Goal: Task Accomplishment & Management: Complete application form

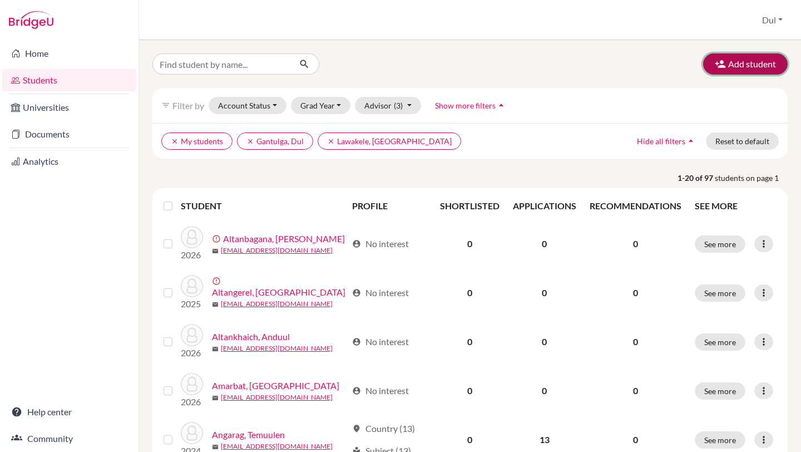
click at [737, 62] on button "Add student" at bounding box center [745, 63] width 85 height 21
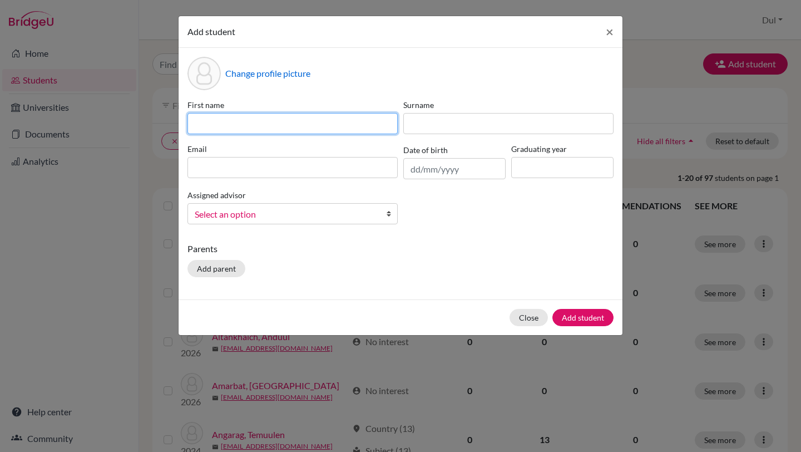
click at [322, 128] on input at bounding box center [292, 123] width 210 height 21
type input "[PERSON_NAME]"
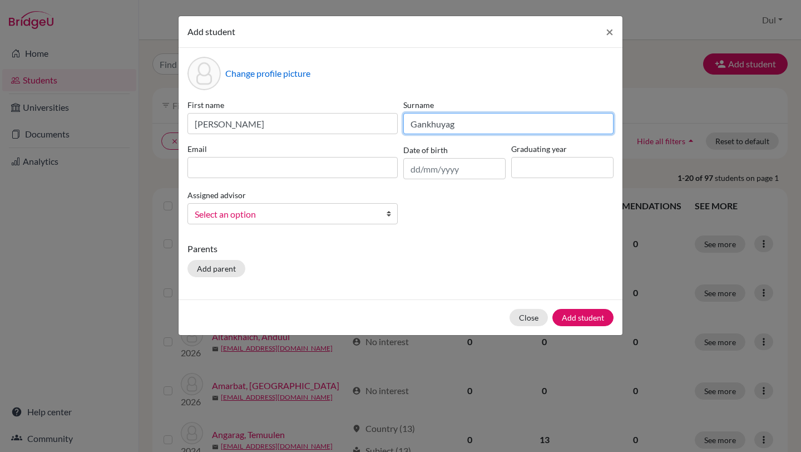
type input "Gankhuyag"
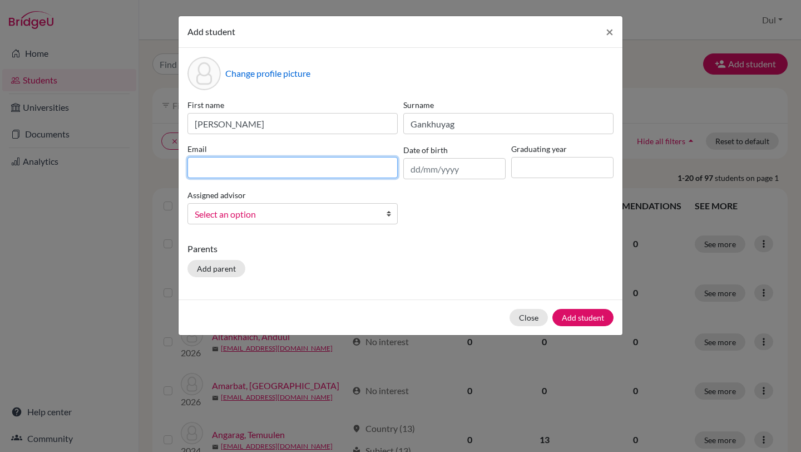
type input "a"
type input "[EMAIL_ADDRESS][DOMAIN_NAME]"
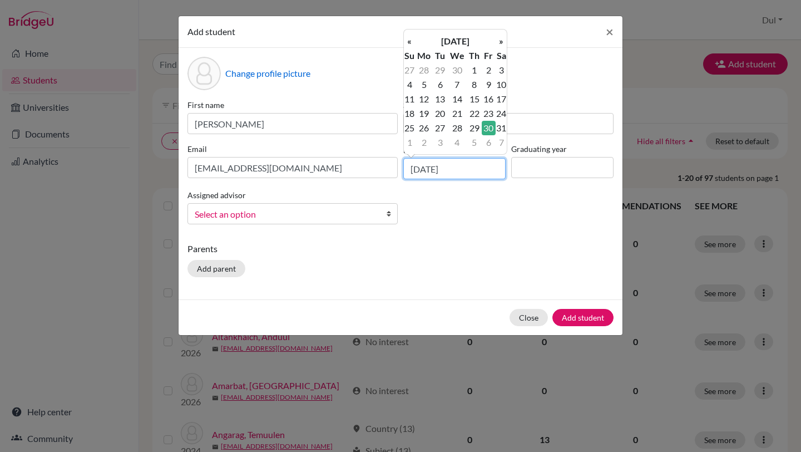
type input "[DATE]"
click at [546, 163] on input at bounding box center [562, 167] width 102 height 21
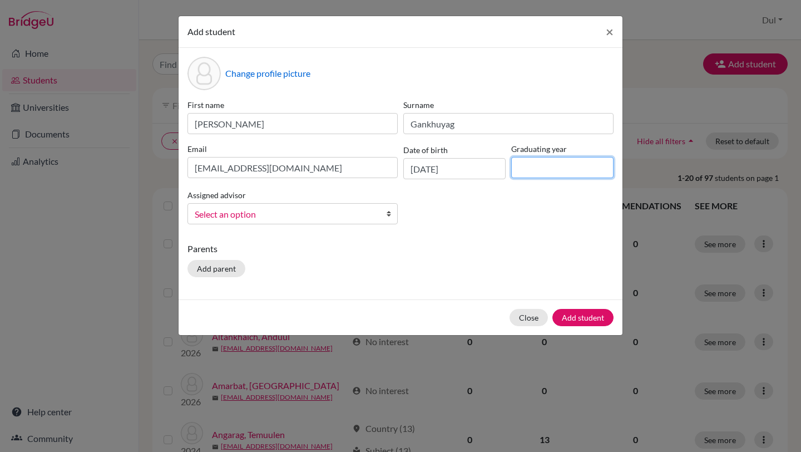
type input "2026"
click at [469, 237] on div "Change profile picture First name [PERSON_NAME] Surname [PERSON_NAME] Email [EM…" at bounding box center [401, 173] width 444 height 251
click at [292, 200] on div "Assigned advisor , Enkhbolor , [PERSON_NAME], [PERSON_NAME], Dul Lawakele, [PER…" at bounding box center [293, 206] width 216 height 36
click at [296, 206] on link "Select an option" at bounding box center [292, 213] width 210 height 21
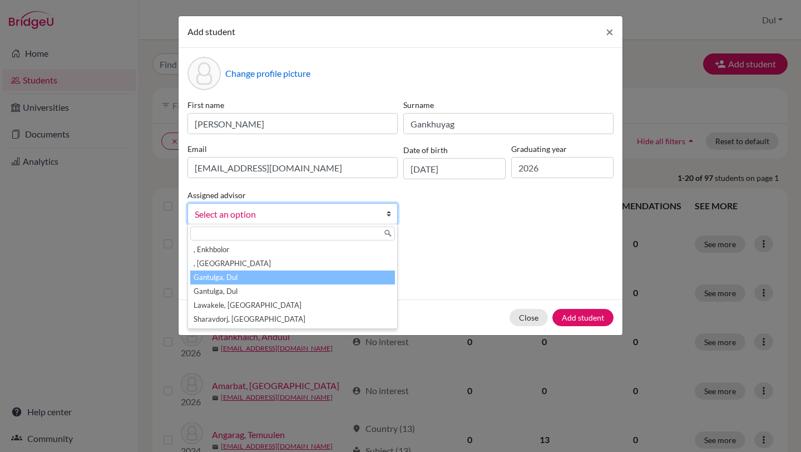
click at [325, 274] on li "Gantulga, Dul" at bounding box center [292, 277] width 205 height 14
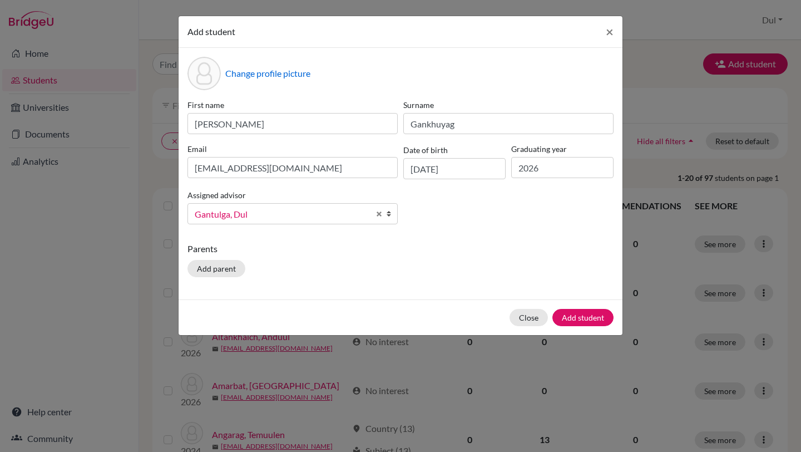
click at [439, 267] on div "Parents Add parent" at bounding box center [400, 261] width 426 height 39
click at [564, 311] on button "Add student" at bounding box center [582, 317] width 61 height 17
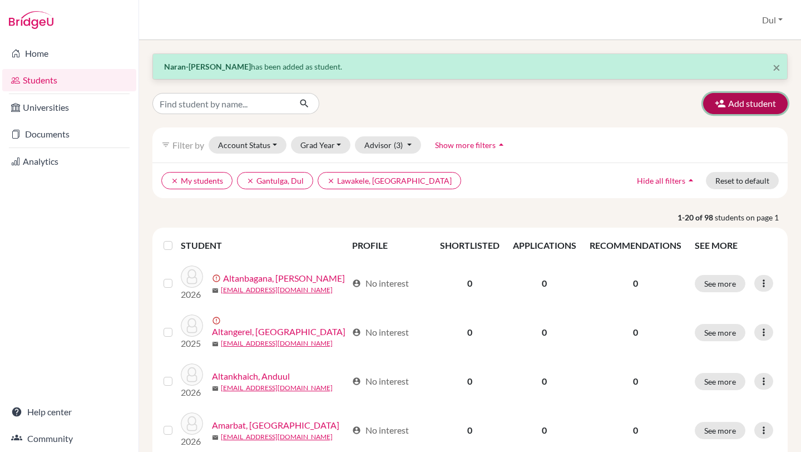
click at [725, 112] on button "Add student" at bounding box center [745, 103] width 85 height 21
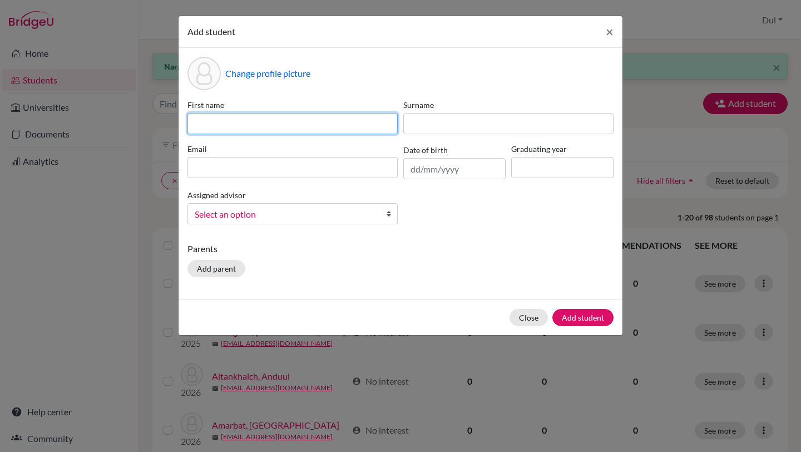
click at [355, 116] on input at bounding box center [292, 123] width 210 height 21
type input "[PERSON_NAME]"
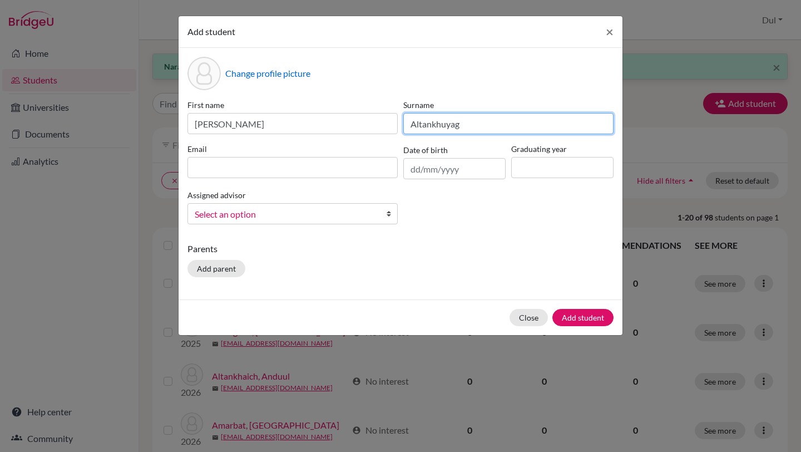
type input "Altankhuyag"
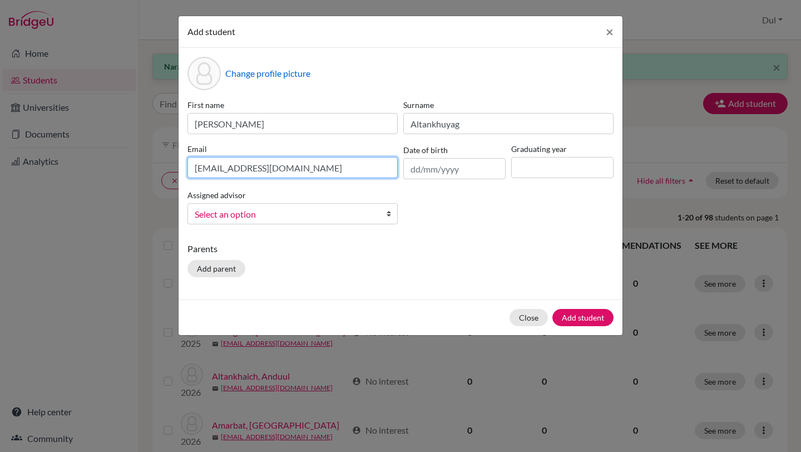
type input "[EMAIL_ADDRESS][DOMAIN_NAME]"
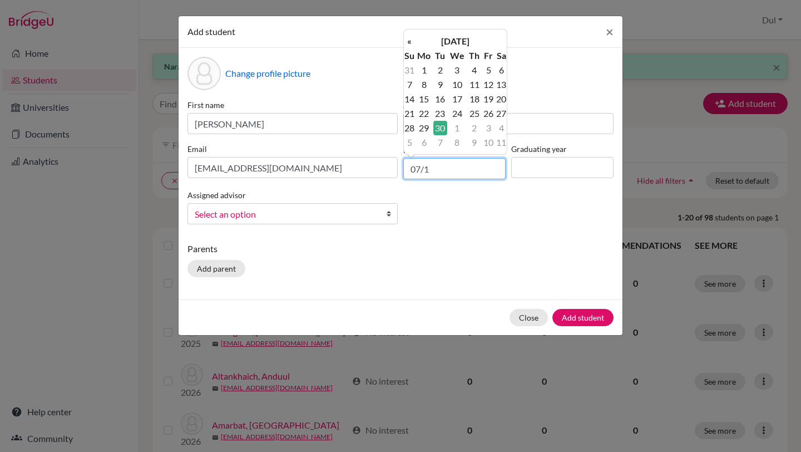
type input "07/"
type input "3"
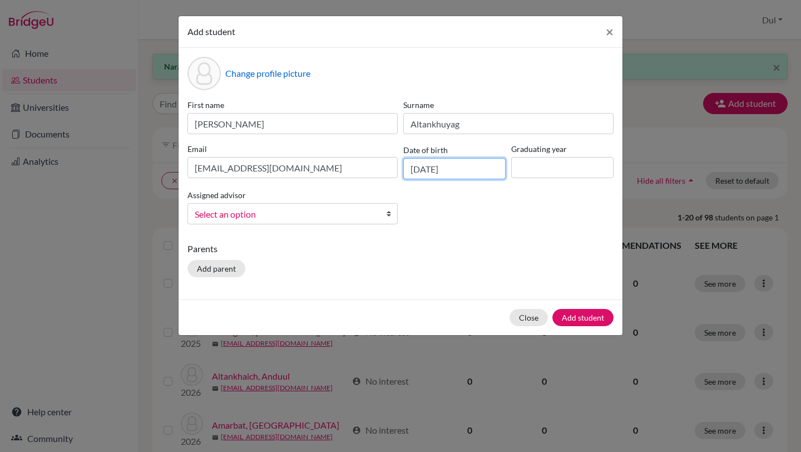
click at [473, 170] on input "[DATE]" at bounding box center [454, 168] width 102 height 21
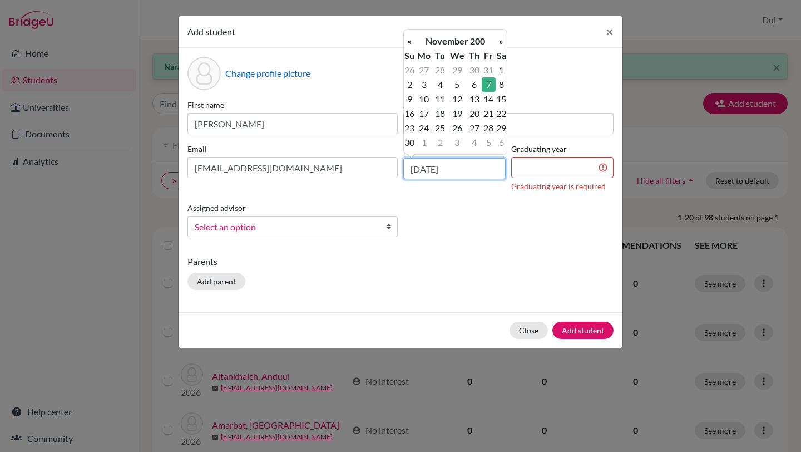
type input "[DATE]"
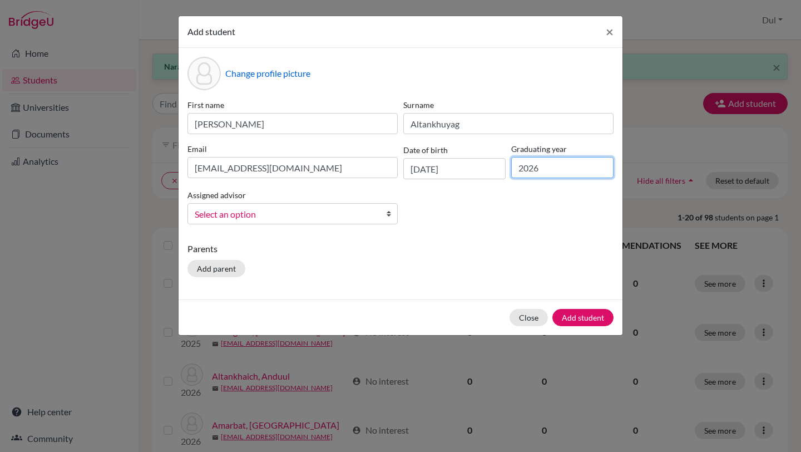
type input "2026"
click at [508, 271] on div "Parents Add parent" at bounding box center [400, 261] width 426 height 39
drag, startPoint x: 360, startPoint y: 228, endPoint x: 360, endPoint y: 221, distance: 6.1
click at [360, 228] on div "First name [PERSON_NAME] Surname [PERSON_NAME] Email [EMAIL_ADDRESS][DOMAIN_NAM…" at bounding box center [401, 166] width 432 height 134
click at [360, 221] on link "Select an option" at bounding box center [292, 213] width 210 height 21
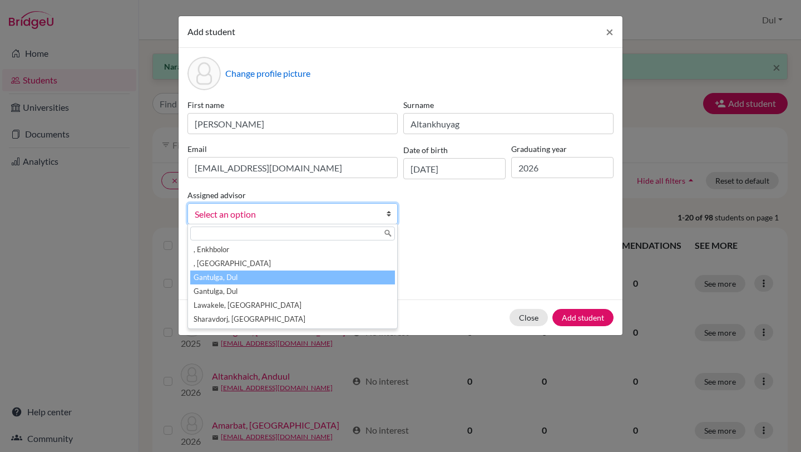
click at [368, 276] on li "Gantulga, Dul" at bounding box center [292, 277] width 205 height 14
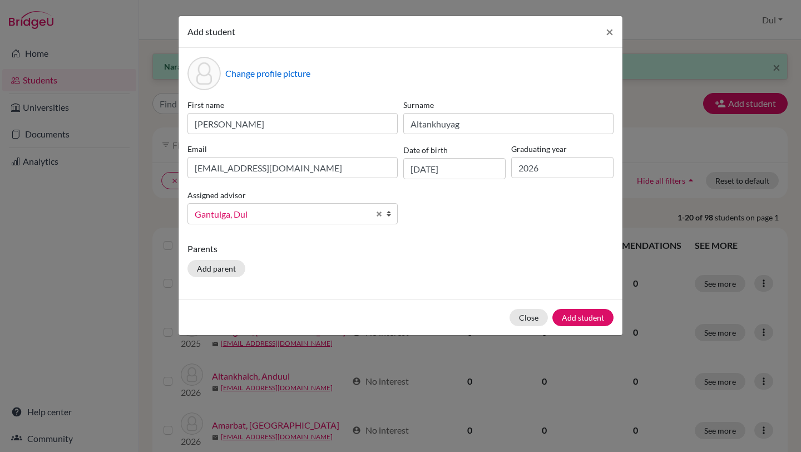
click at [543, 276] on div "Parents Add parent" at bounding box center [400, 261] width 426 height 39
click at [571, 314] on button "Add student" at bounding box center [582, 317] width 61 height 17
